Goal: Navigation & Orientation: Go to known website

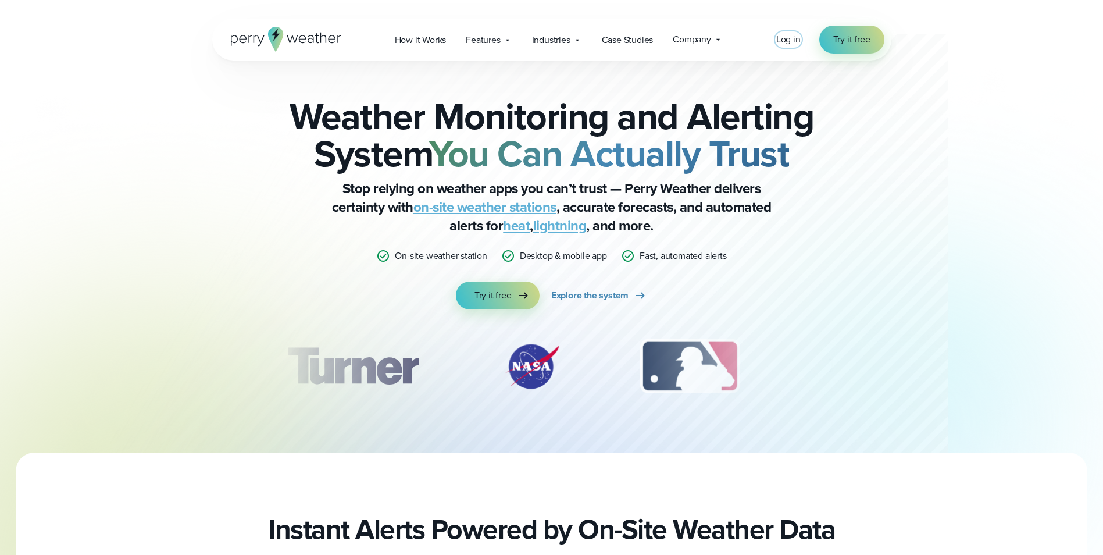
click at [793, 42] on span "Log in" at bounding box center [788, 39] width 24 height 13
click at [793, 44] on span "Log in" at bounding box center [788, 39] width 24 height 13
click at [794, 37] on span "Log in" at bounding box center [788, 39] width 24 height 13
